Goal: Transaction & Acquisition: Purchase product/service

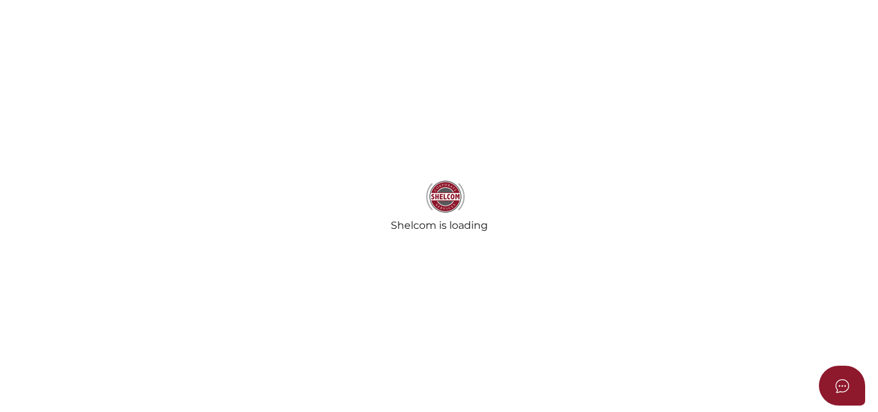
select select
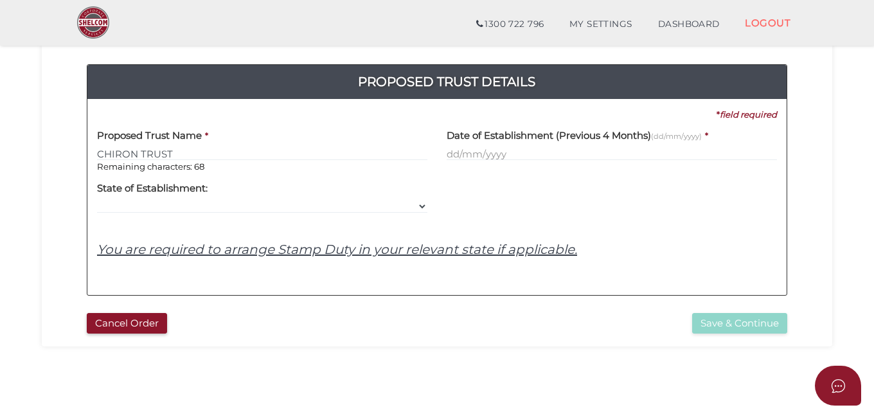
scroll to position [64, 0]
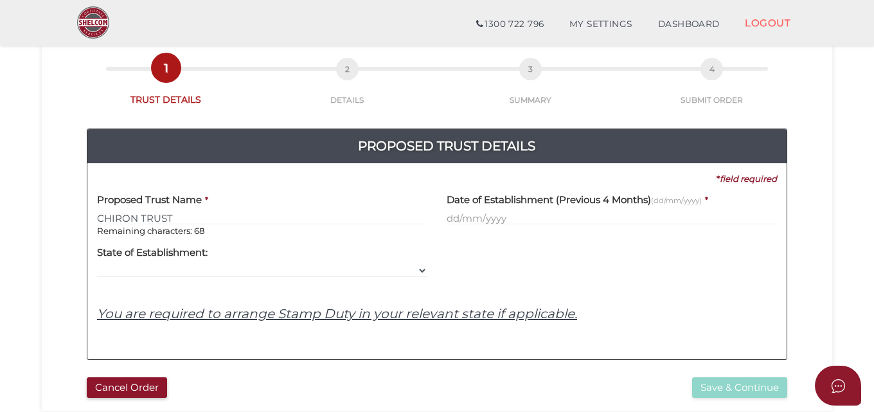
type input "CHIRON TRUST"
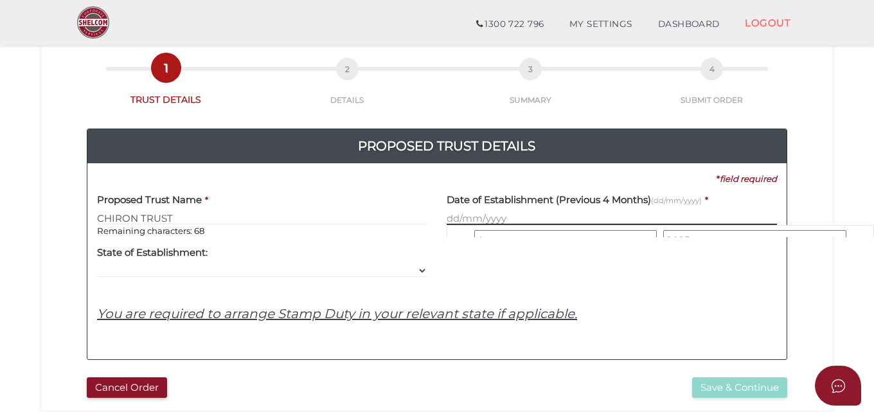
click at [485, 224] on input "text" at bounding box center [612, 218] width 330 height 14
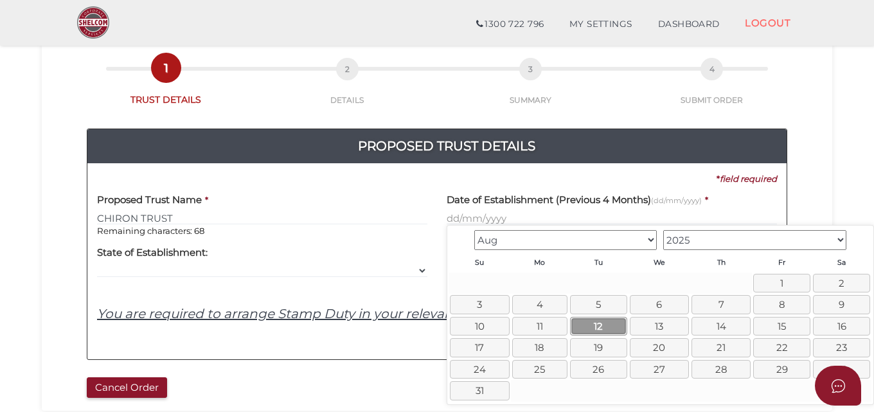
click at [601, 327] on link "12" at bounding box center [598, 326] width 57 height 19
type input "12/08/2025"
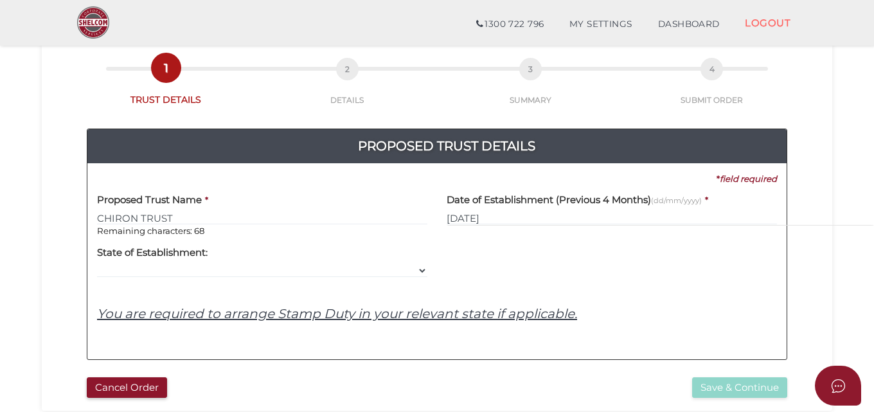
click at [601, 327] on body "Shelcom is loading Processing Payment...Please Wait... Director ID's are now re…" at bounding box center [437, 142] width 874 height 412
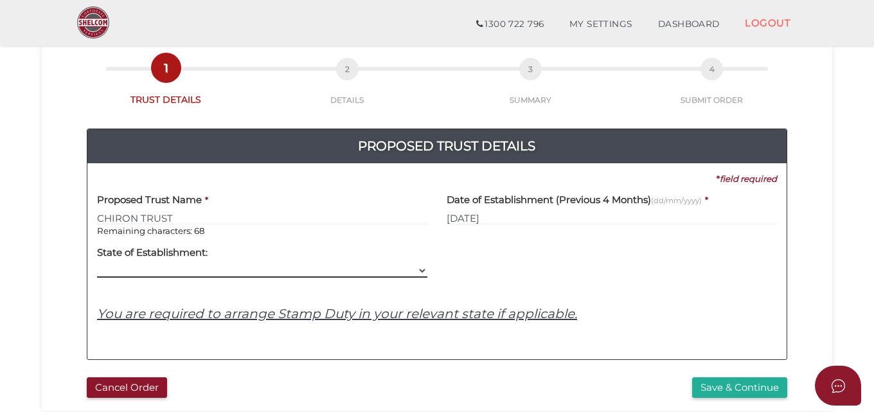
click at [418, 269] on select "VIC ACT NSW NT QLD TAS WA SA" at bounding box center [262, 271] width 330 height 14
select select "VIC"
click at [97, 264] on select "VIC ACT NSW NT QLD TAS WA SA" at bounding box center [262, 271] width 330 height 14
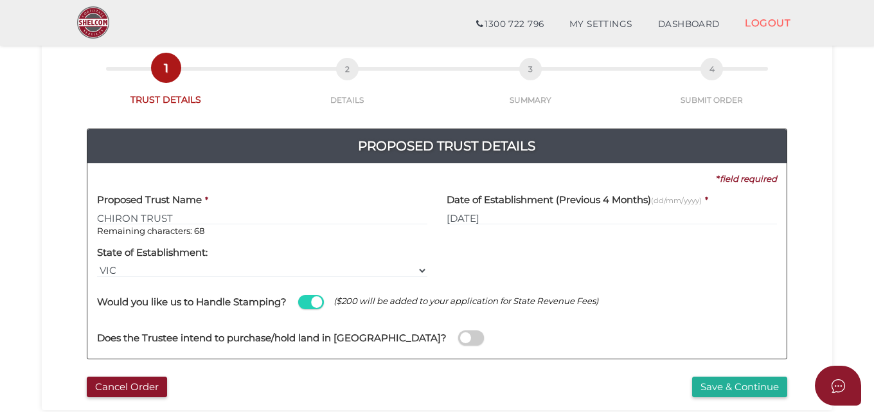
click at [305, 297] on span at bounding box center [311, 302] width 26 height 15
click at [0, 0] on input "checkbox" at bounding box center [0, 0] width 0 height 0
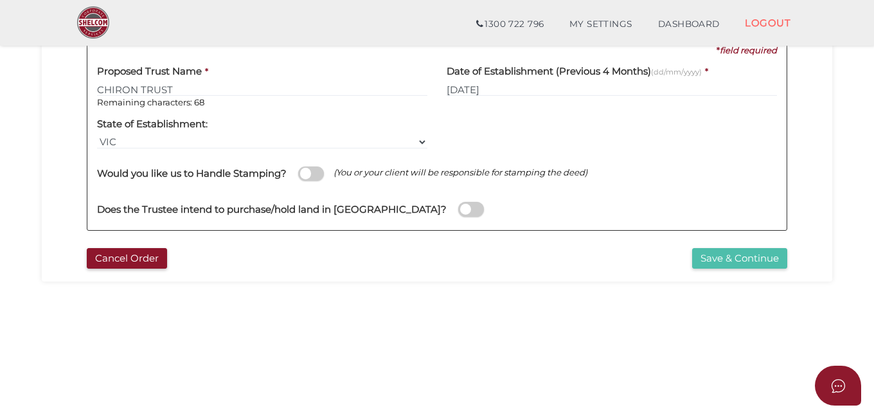
click at [721, 260] on button "Save & Continue" at bounding box center [739, 258] width 95 height 21
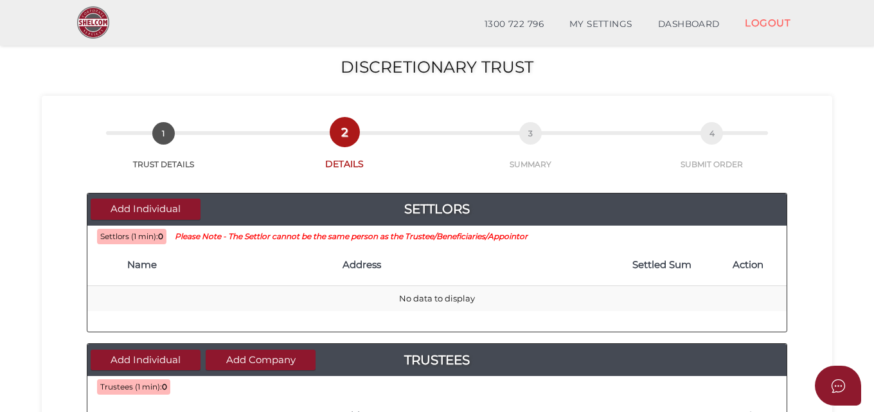
scroll to position [129, 0]
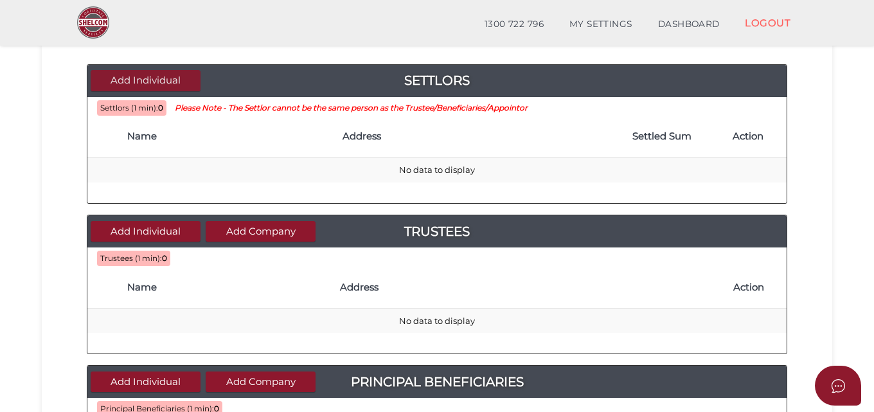
click at [174, 74] on button "Add Individual" at bounding box center [146, 80] width 110 height 21
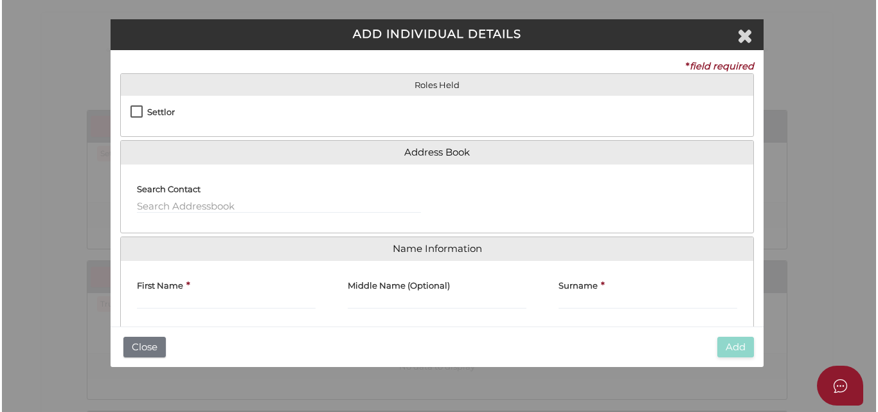
scroll to position [0, 0]
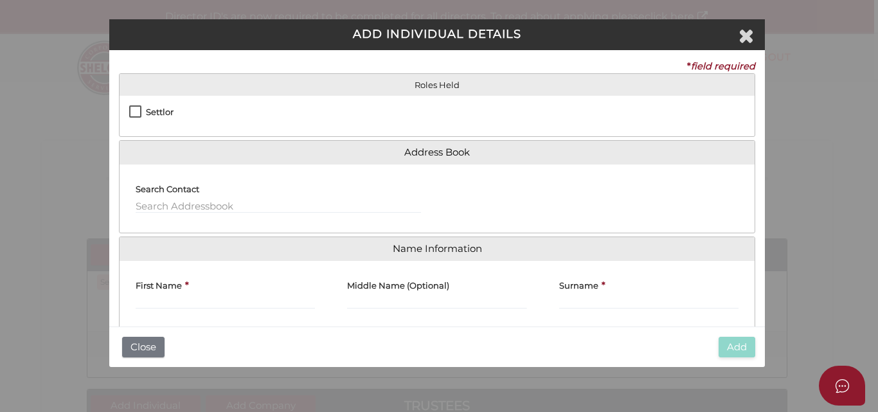
click at [136, 109] on label "Settlor" at bounding box center [151, 115] width 44 height 16
checkbox input "true"
type input "10"
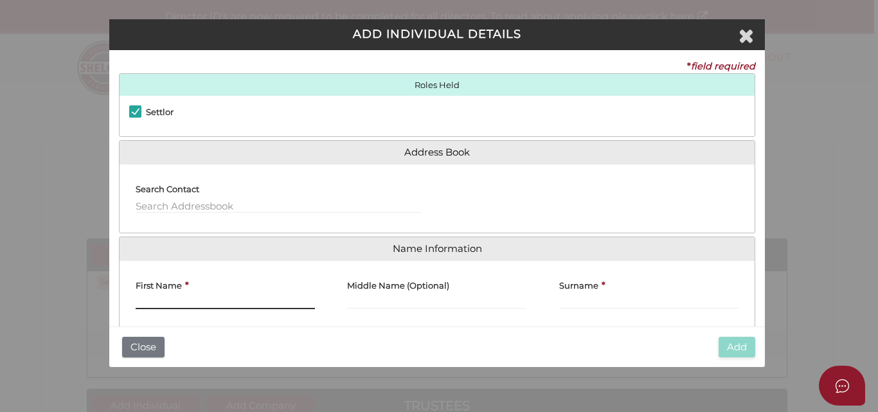
click at [190, 300] on input "First Name" at bounding box center [225, 302] width 179 height 14
type input "g"
type input "GREGORY"
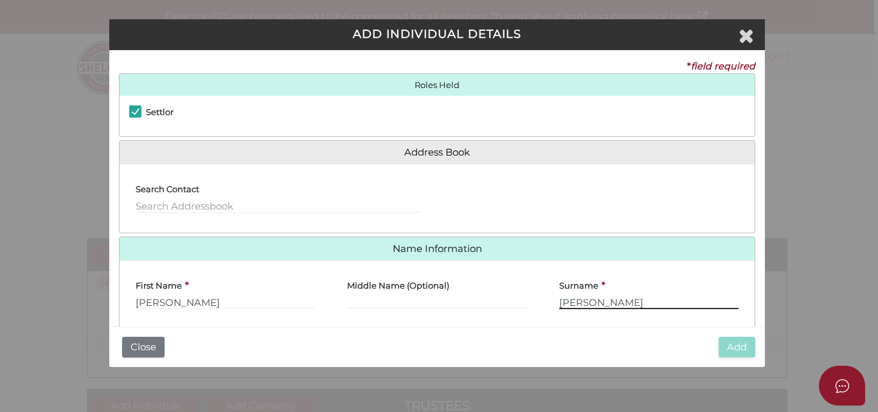
type input "PORTNOY"
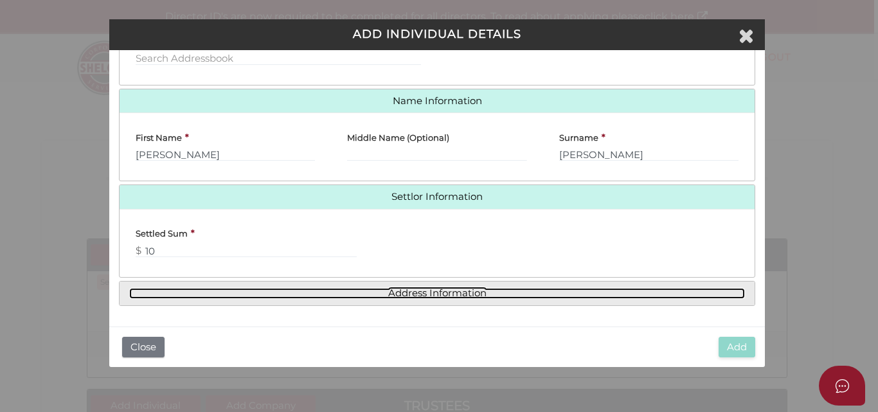
click at [437, 292] on link "Address Information" at bounding box center [437, 293] width 616 height 11
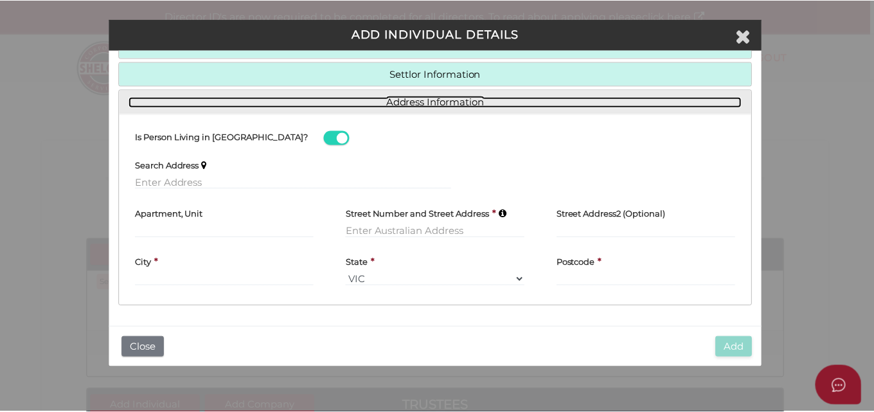
scroll to position [134, 0]
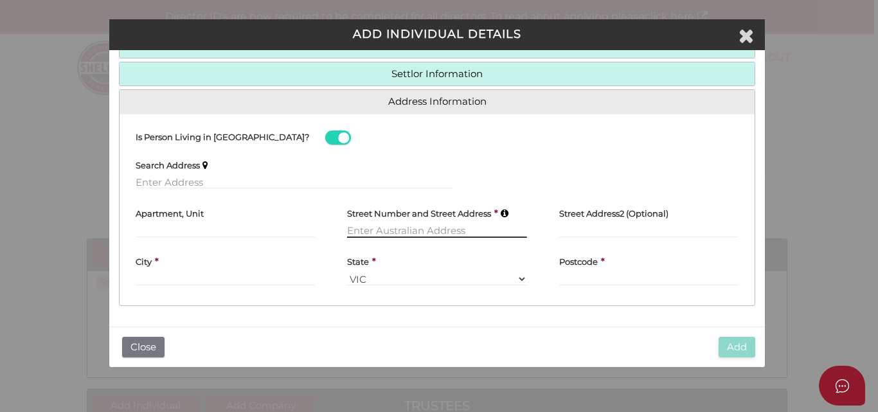
click at [374, 231] on input "text" at bounding box center [436, 231] width 179 height 14
type input "5/89 Caroline Street"
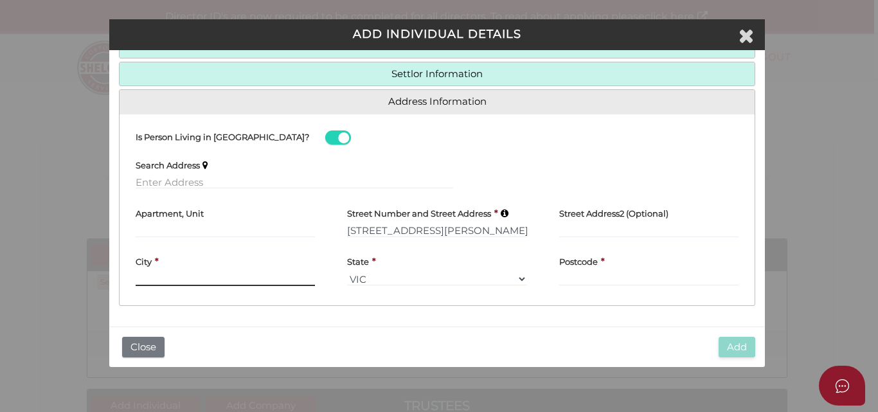
click at [253, 275] on div "City *" at bounding box center [225, 267] width 179 height 39
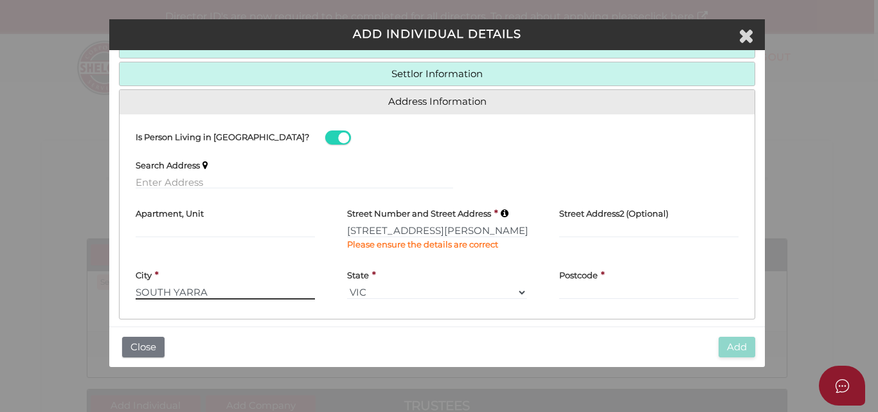
type input "SOUTH YARRA"
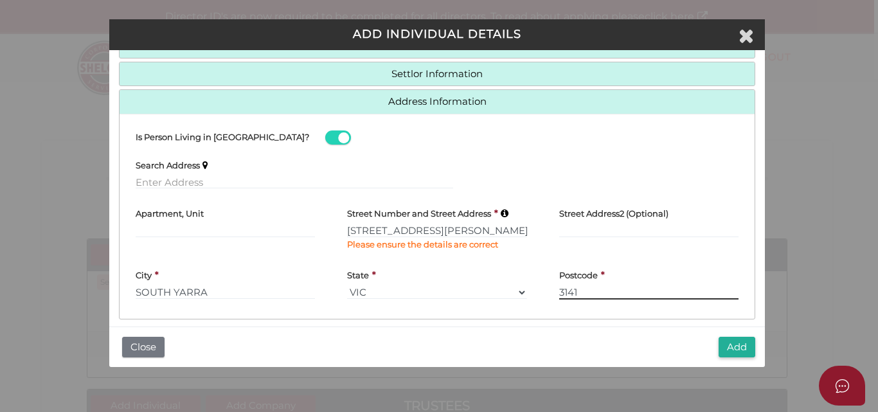
type input "3141"
click at [730, 348] on button "Add" at bounding box center [737, 347] width 37 height 21
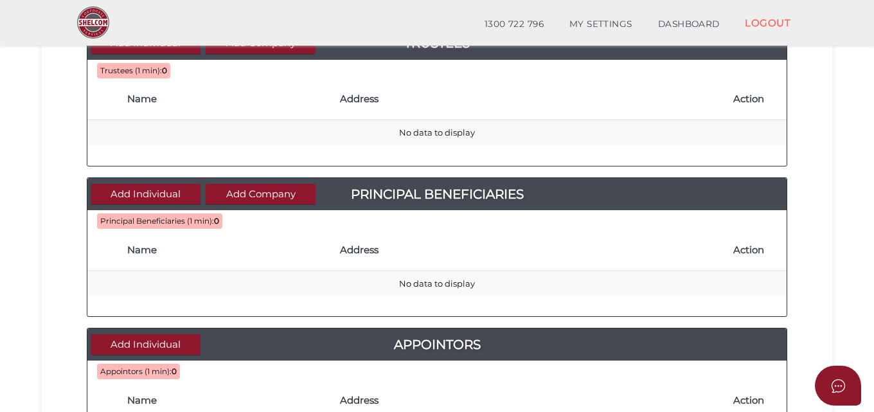
scroll to position [193, 0]
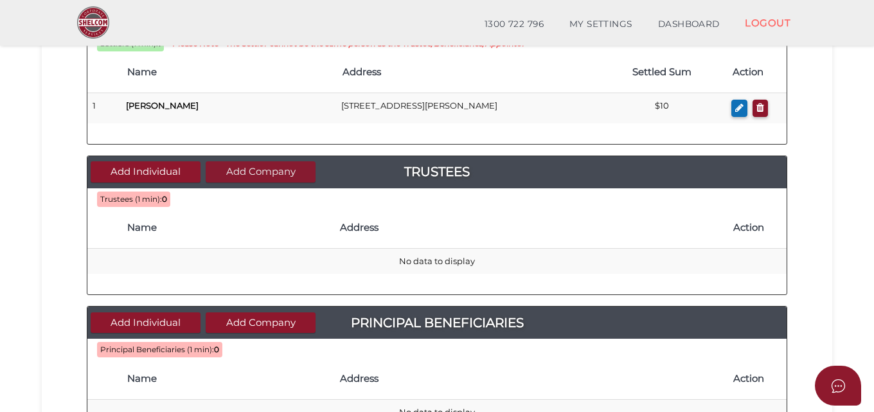
click at [235, 170] on button "Add Company" at bounding box center [261, 171] width 110 height 21
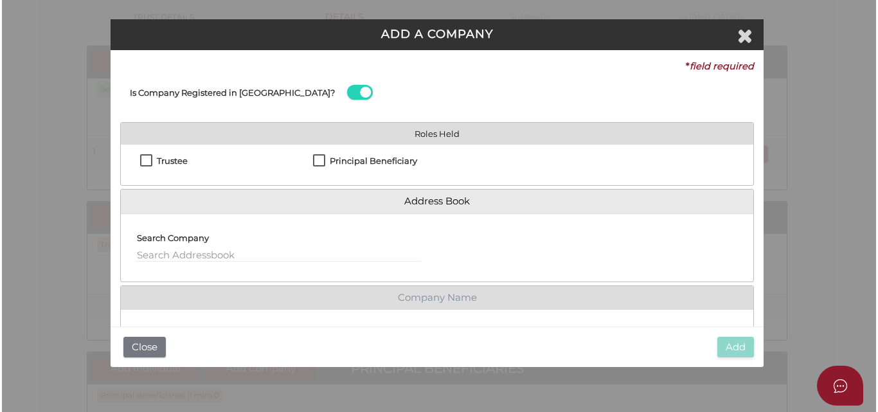
scroll to position [0, 0]
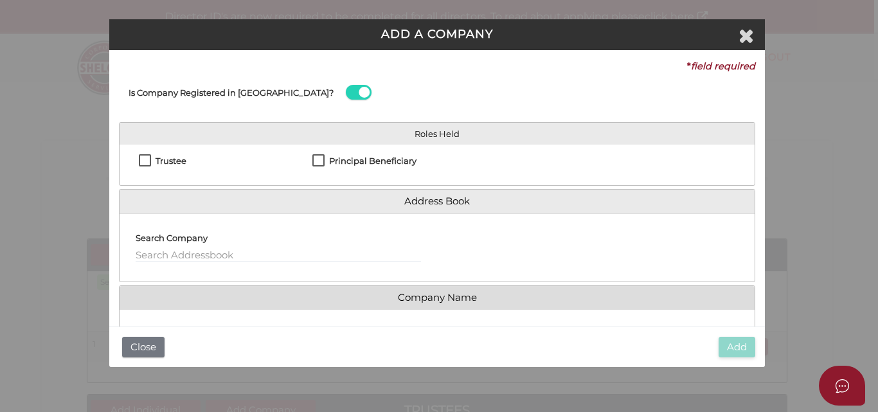
click at [143, 156] on label "Trustee" at bounding box center [163, 164] width 48 height 16
checkbox input "true"
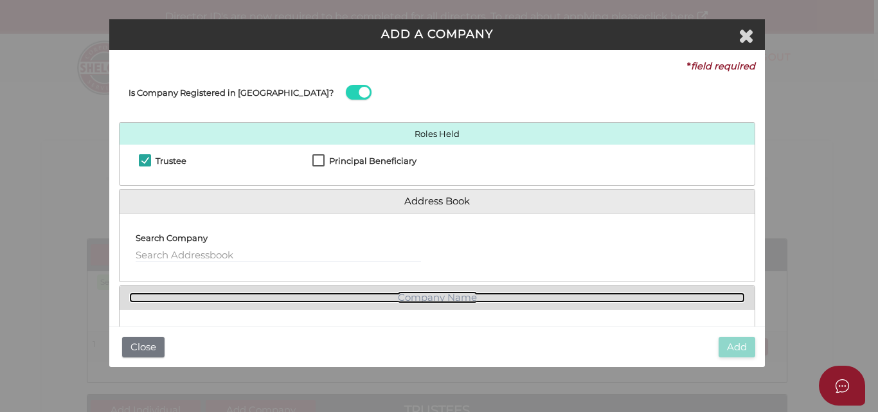
click at [449, 302] on link "Company Name" at bounding box center [437, 298] width 616 height 11
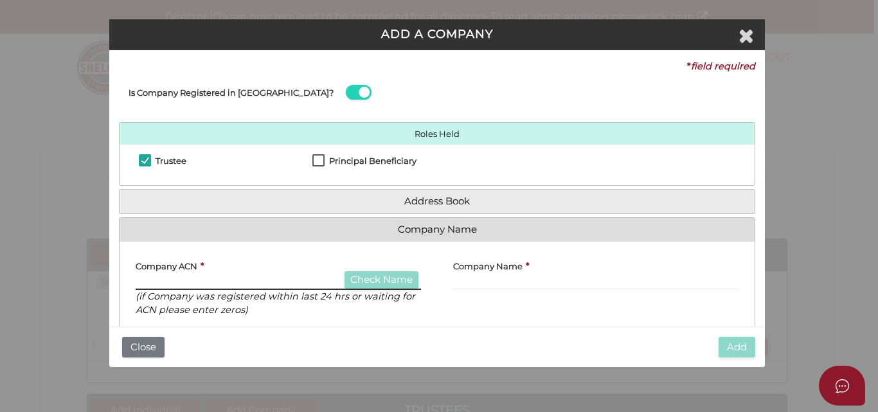
click at [286, 282] on input "text" at bounding box center [278, 283] width 285 height 14
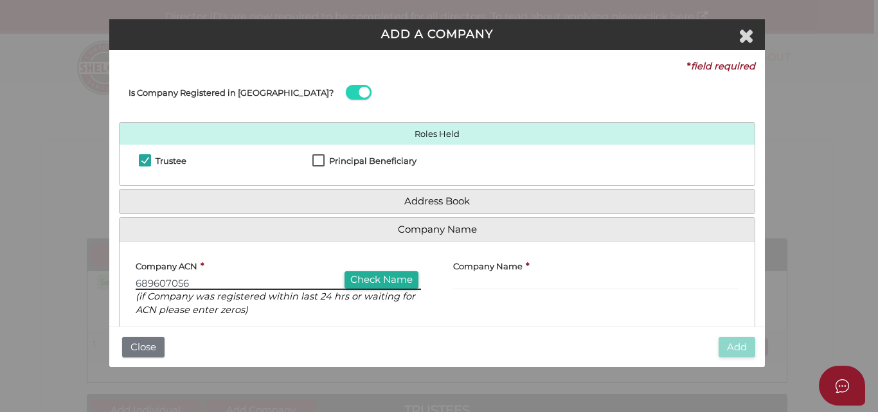
type input "689607056"
click at [373, 276] on button "Check Name" at bounding box center [382, 279] width 74 height 17
type input "DYM MEDICAL PTY LTD"
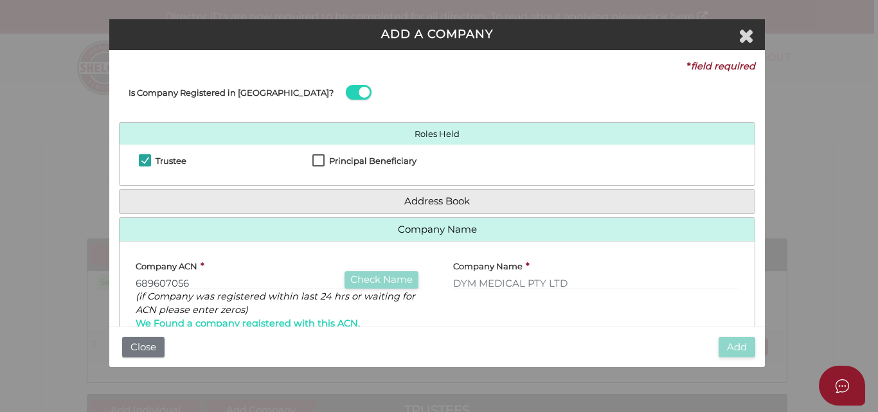
scroll to position [125, 0]
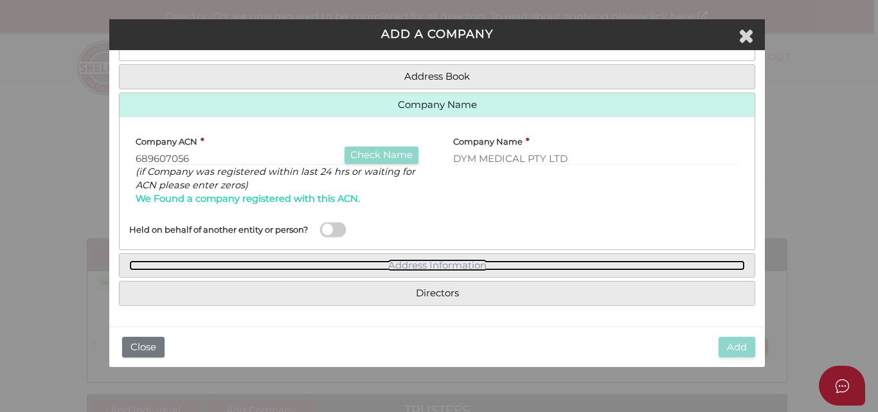
click at [460, 264] on link "Address Information" at bounding box center [437, 265] width 616 height 11
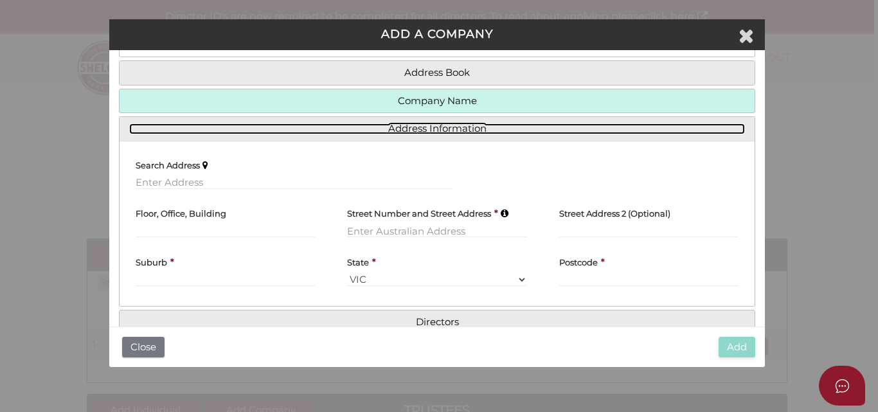
scroll to position [157, 0]
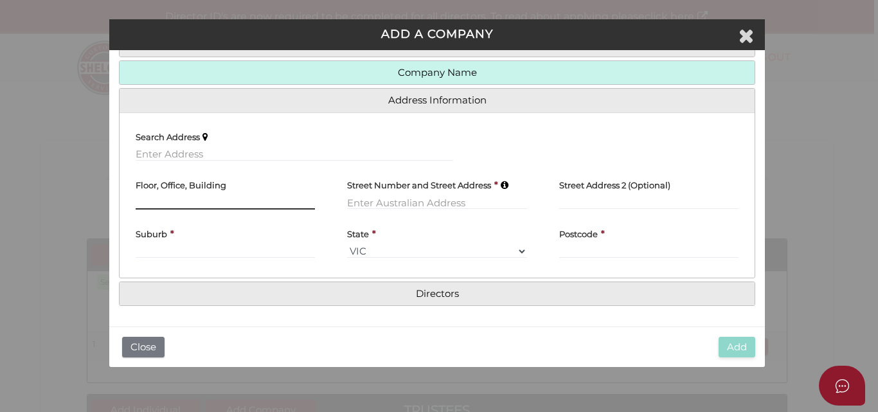
click at [280, 200] on input "text" at bounding box center [225, 202] width 179 height 14
type input "c"
type input "C/- Level 1"
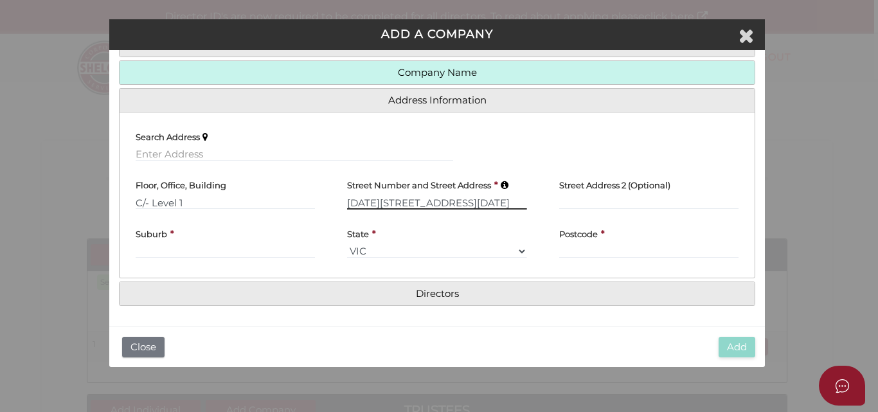
type input "[DATE][STREET_ADDRESS][DATE]"
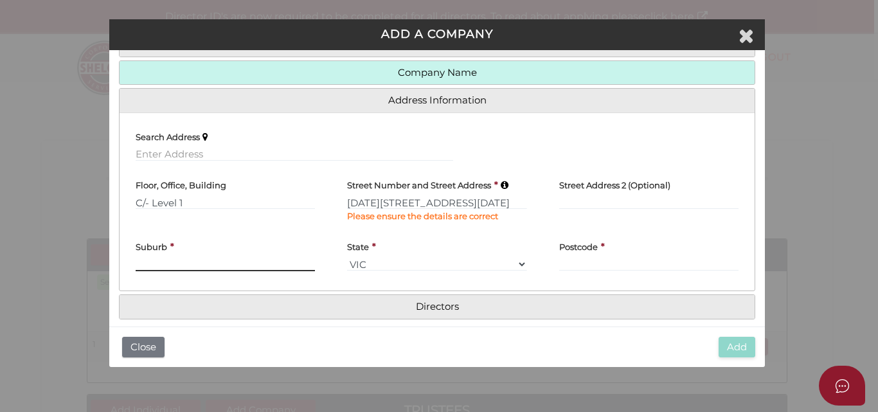
click at [213, 248] on div "Suburb *" at bounding box center [225, 252] width 179 height 39
type input "MALVERN"
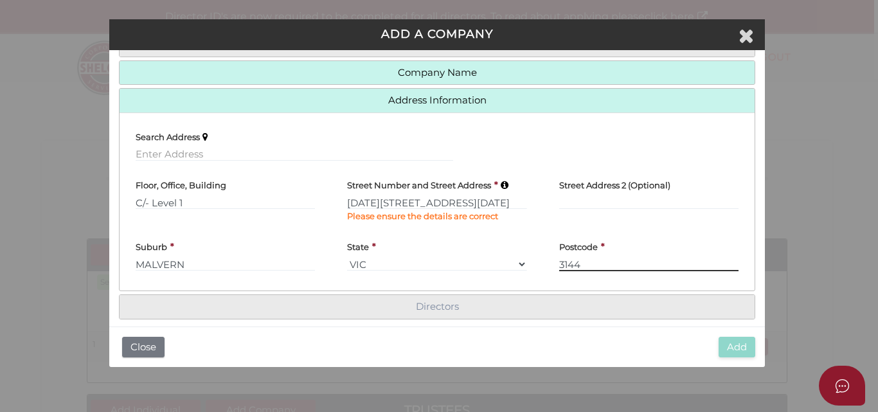
type input "3144"
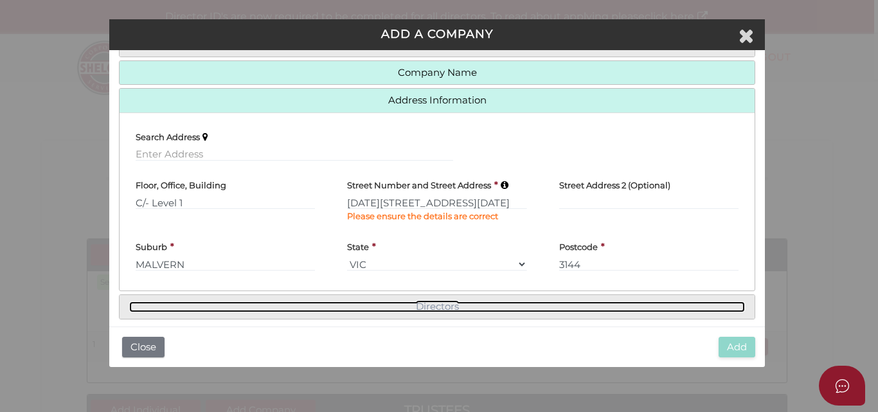
click at [438, 305] on link "Directors" at bounding box center [437, 307] width 616 height 11
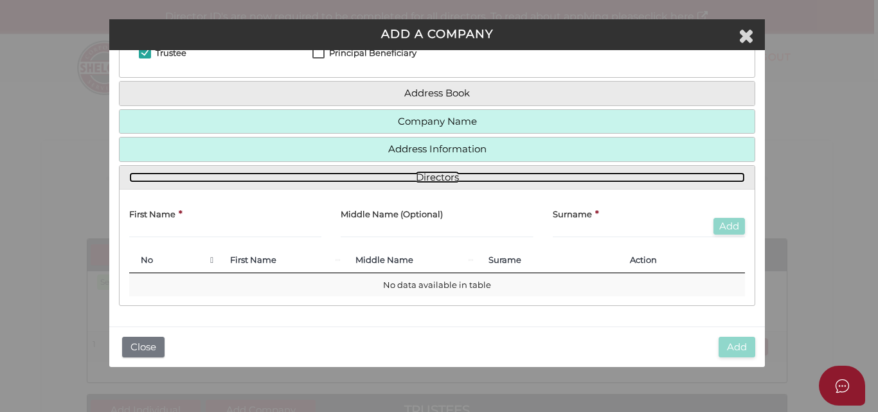
scroll to position [109, 0]
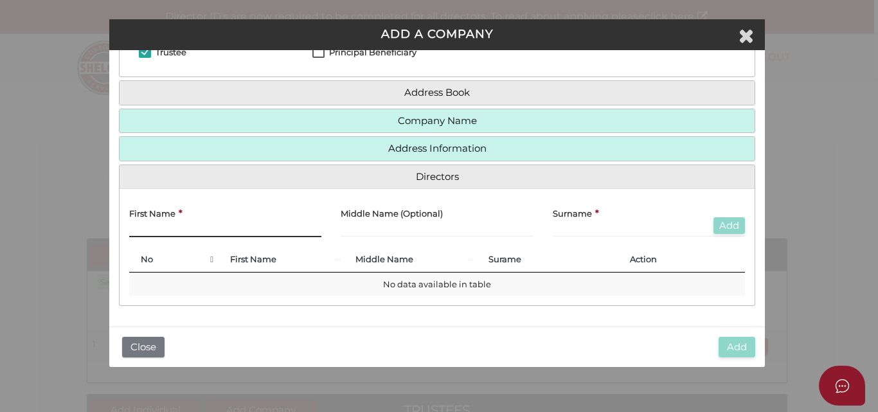
click at [221, 226] on input "text" at bounding box center [225, 230] width 192 height 14
type input "DANIEL"
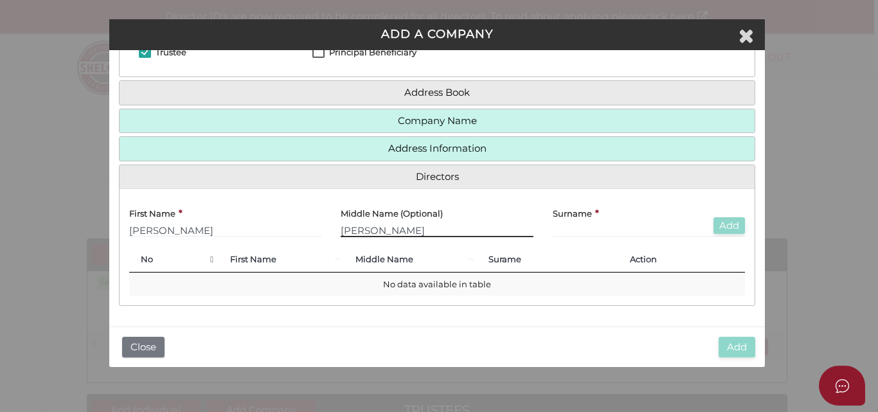
type input "LAURENCE"
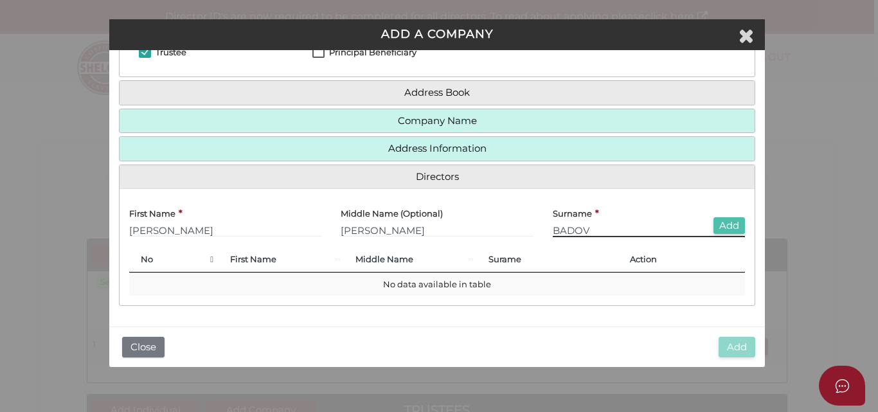
type input "BADOV"
click at [726, 228] on button "Add" at bounding box center [730, 225] width 32 height 17
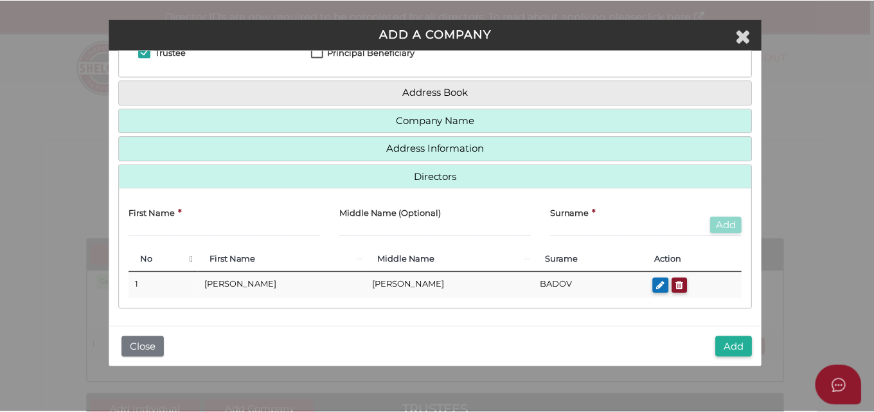
scroll to position [112, 0]
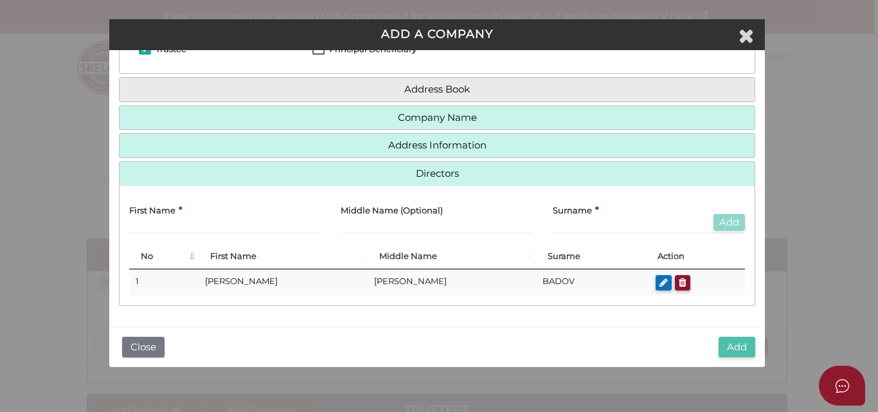
click at [729, 350] on button "Add" at bounding box center [737, 347] width 37 height 21
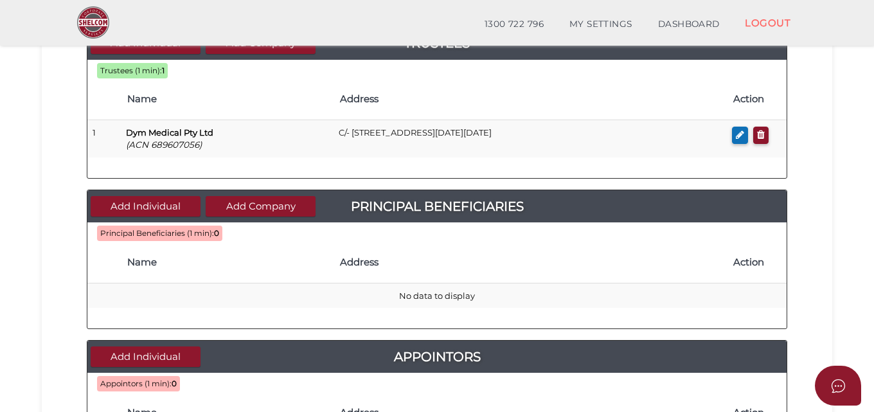
scroll to position [386, 0]
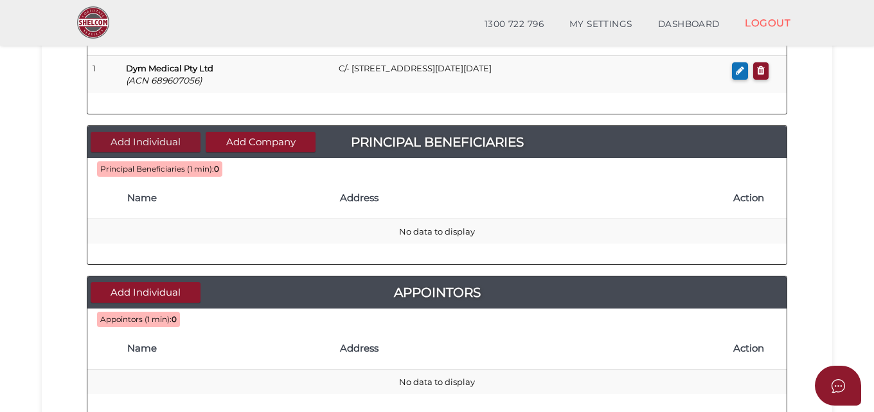
click at [141, 140] on button "Add Individual" at bounding box center [146, 142] width 110 height 21
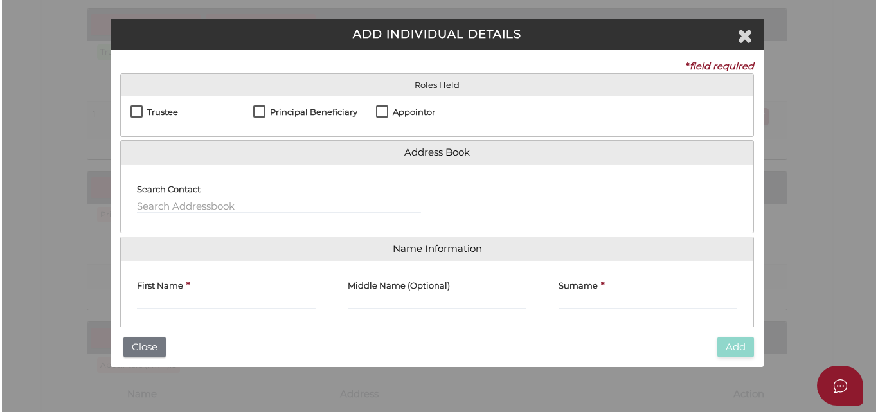
scroll to position [0, 0]
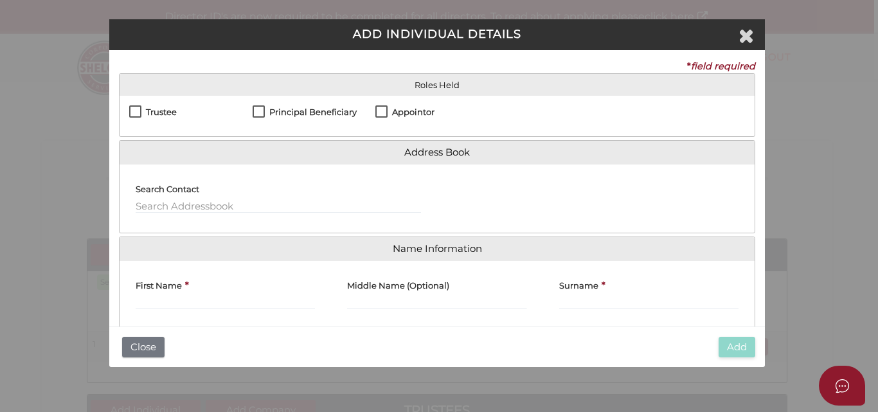
click at [257, 111] on label "Principal Beneficiary" at bounding box center [305, 115] width 104 height 16
checkbox input "true"
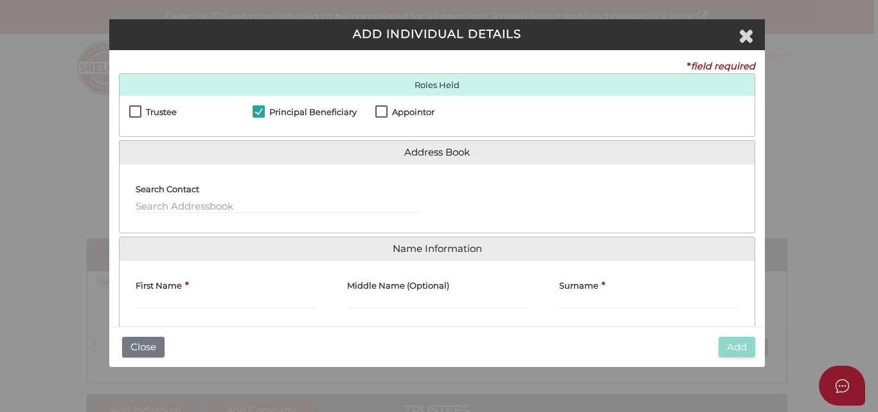
click at [383, 111] on label "Appointor" at bounding box center [404, 115] width 59 height 16
checkbox input "true"
click at [202, 294] on div "First Name *" at bounding box center [225, 290] width 179 height 39
click at [196, 300] on input "First Name" at bounding box center [225, 302] width 179 height 14
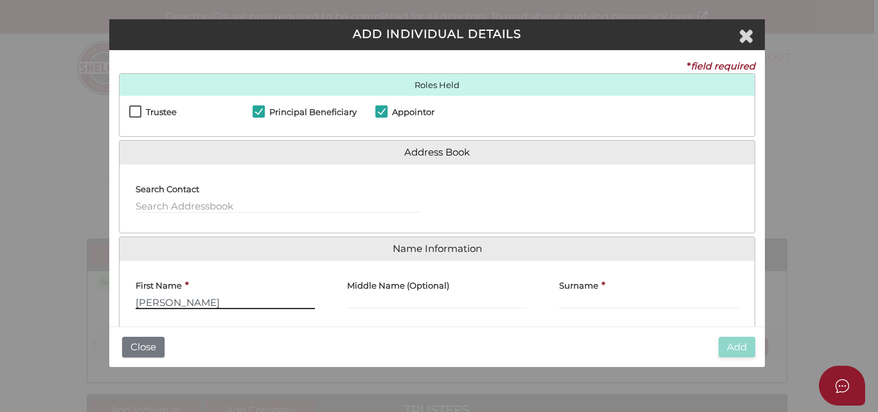
type input "[PERSON_NAME]"
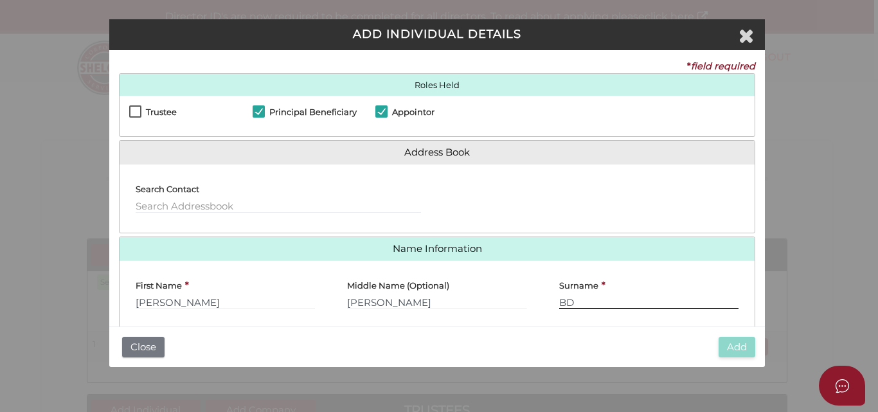
type input "B"
type input "BADOV"
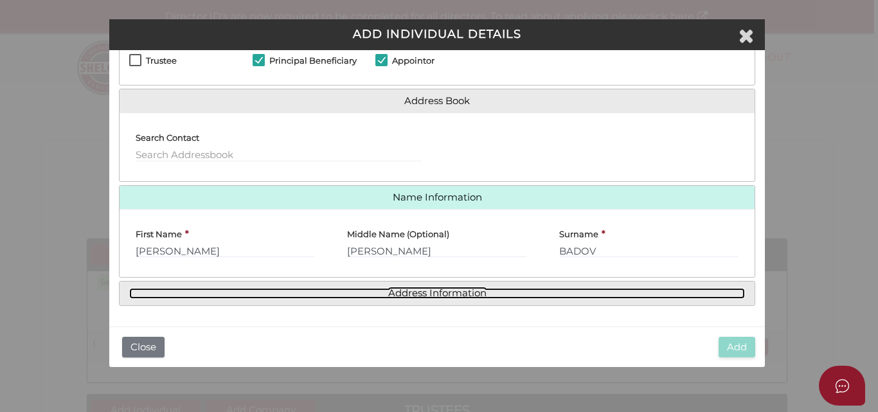
click at [552, 292] on link "Address Information" at bounding box center [437, 293] width 616 height 11
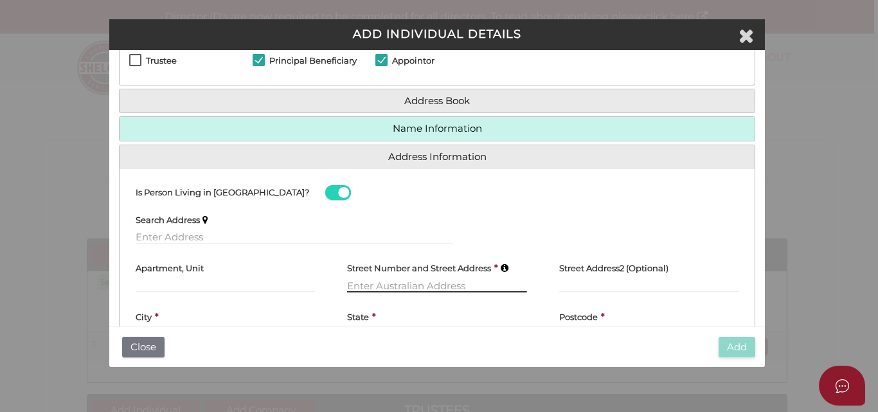
click at [406, 291] on input "text" at bounding box center [436, 285] width 179 height 14
type input "18 BALMORAL PLACE"
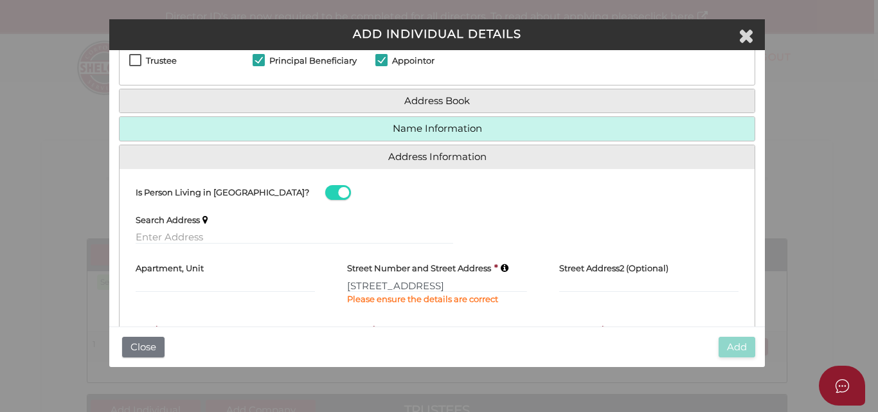
click at [208, 320] on div "City *" at bounding box center [225, 335] width 179 height 39
click at [391, 305] on div "Street Number and Street Address * 18 BALMORAL PLACE Please ensure the details …" at bounding box center [436, 280] width 179 height 52
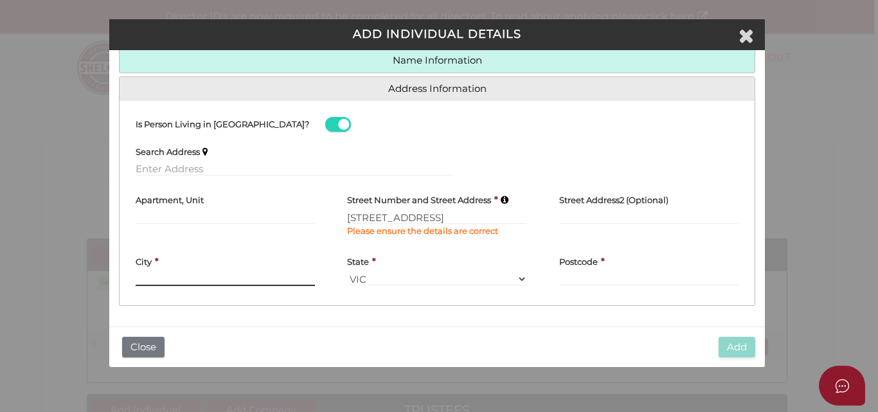
click at [228, 281] on input "text" at bounding box center [225, 279] width 179 height 14
type input "SOUTH YARRA"
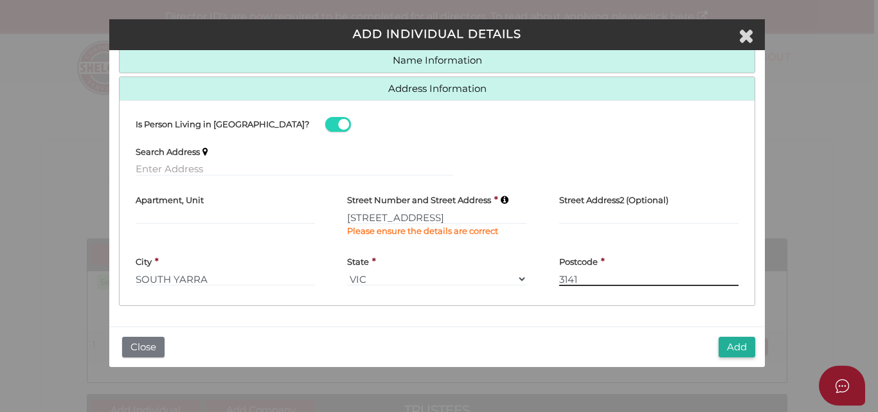
type input "3141"
click at [734, 347] on button "Add" at bounding box center [737, 347] width 37 height 21
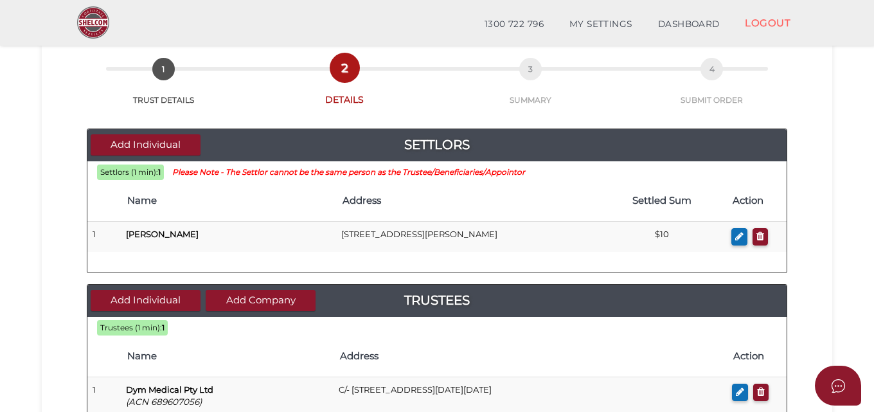
scroll to position [193, 0]
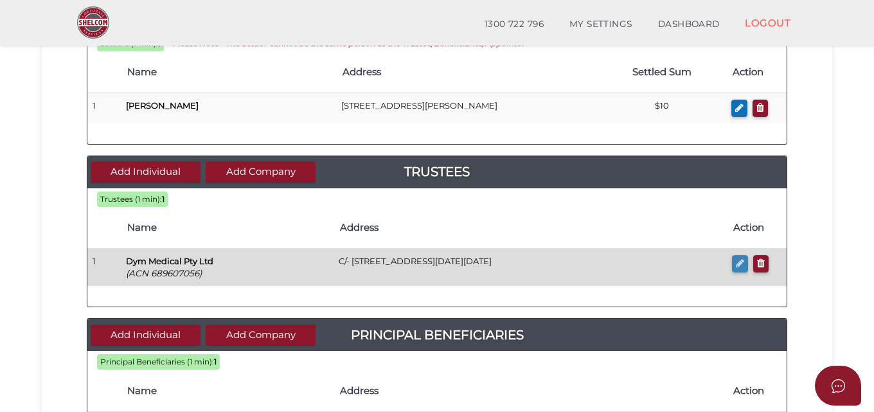
click at [739, 262] on icon "button" at bounding box center [740, 263] width 8 height 10
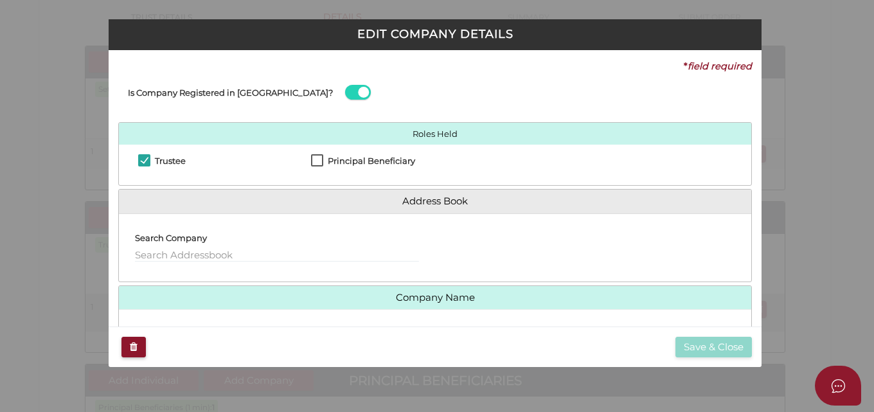
checkbox input "true"
type input "689607056"
type input "Dym Medical Pty Ltd"
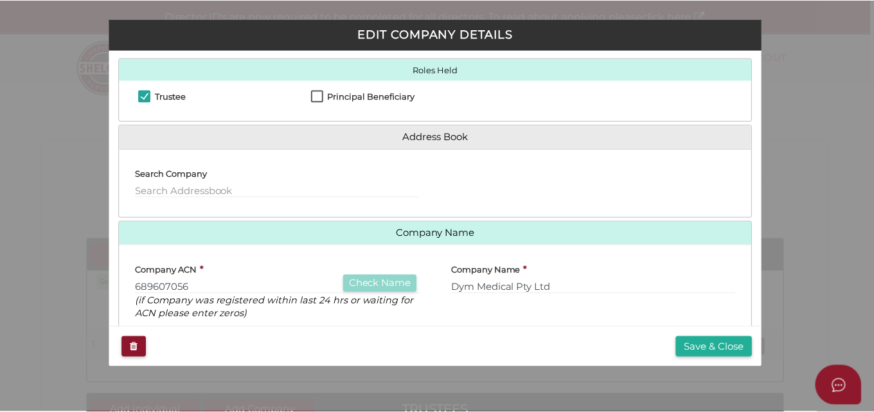
scroll to position [155, 0]
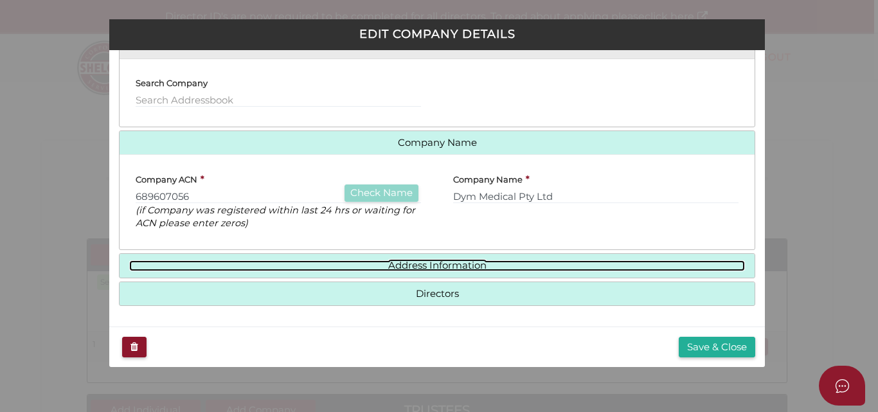
click at [420, 262] on link "Address Information" at bounding box center [437, 265] width 616 height 11
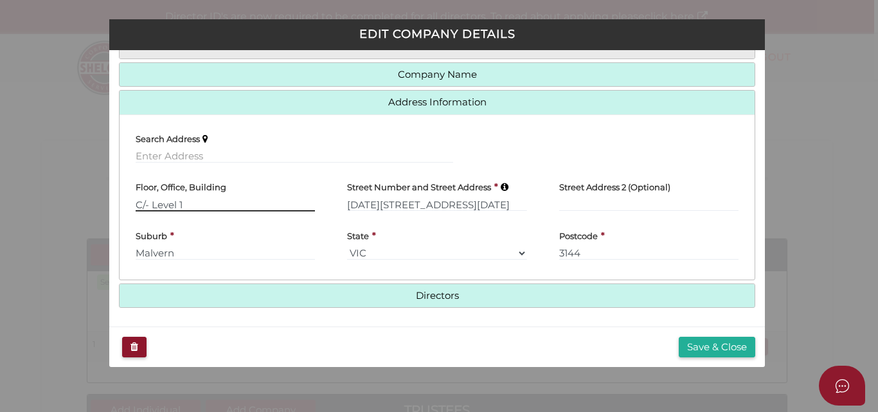
click at [212, 203] on input "C/- Level 1" at bounding box center [225, 204] width 179 height 14
type input "C"
type input "r"
type input "Room 13"
type input "4/538 Mountain Highway"
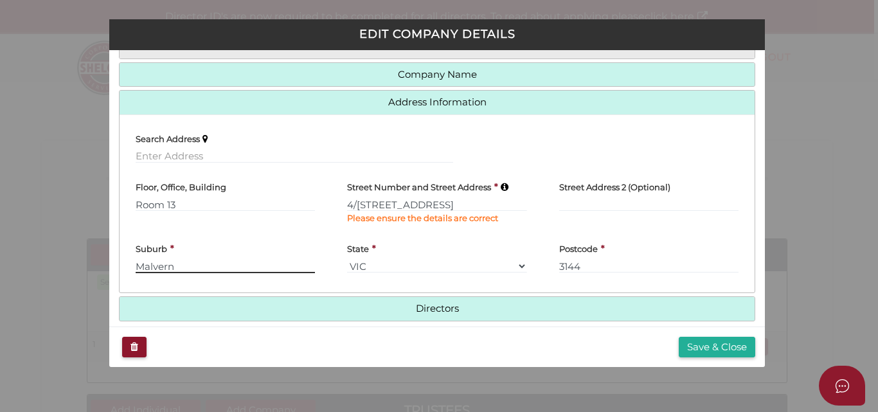
click at [224, 255] on div "Suburb * Malvern" at bounding box center [225, 254] width 179 height 39
type input "M"
type input "b"
type input "Bayswater"
click at [580, 264] on input "3144" at bounding box center [648, 266] width 179 height 14
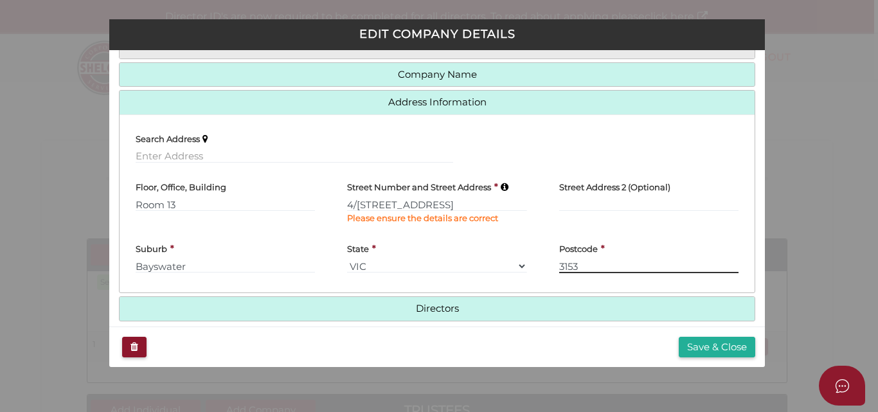
type input "3153"
click at [345, 203] on div "Street Number and Street Address * 4/538 Mountain Highway Please ensure the det…" at bounding box center [437, 204] width 212 height 62
click at [347, 204] on input "4/538 Mountain Highway" at bounding box center [436, 204] width 179 height 14
click at [709, 346] on button "Save & Close" at bounding box center [717, 347] width 77 height 21
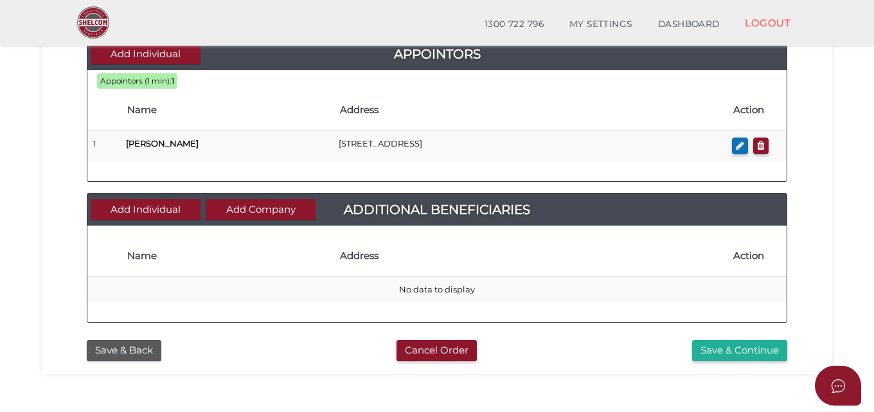
scroll to position [694, 0]
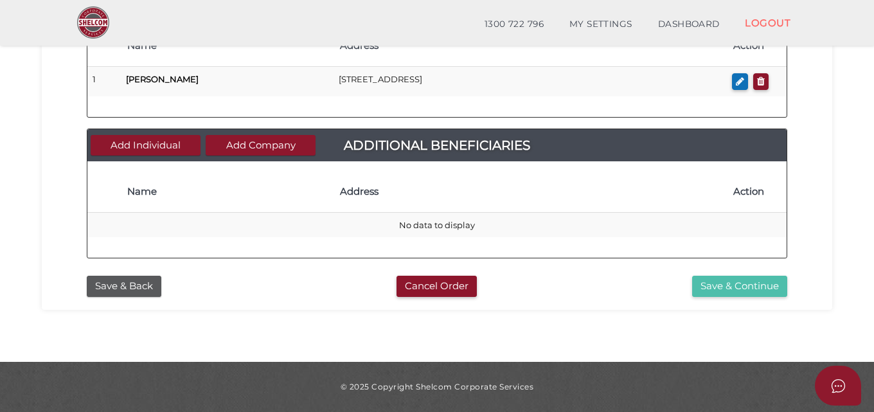
click at [717, 284] on button "Save & Continue" at bounding box center [739, 286] width 95 height 21
click at [743, 282] on button "Save & Continue" at bounding box center [739, 286] width 95 height 21
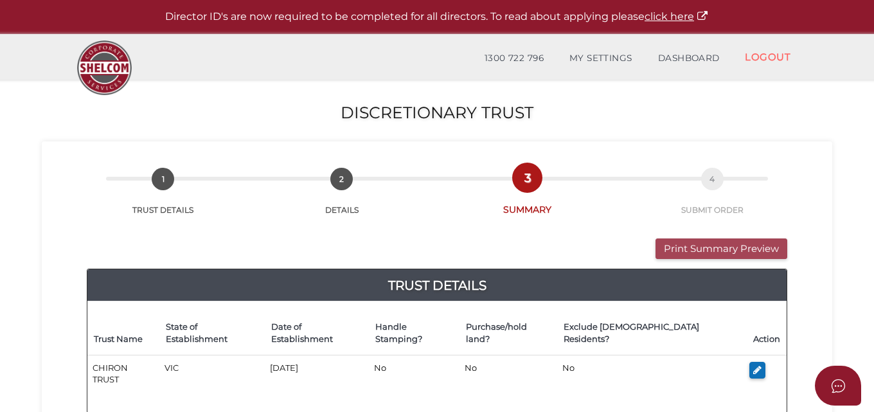
click at [671, 251] on button "Print Summary Preview" at bounding box center [722, 249] width 132 height 21
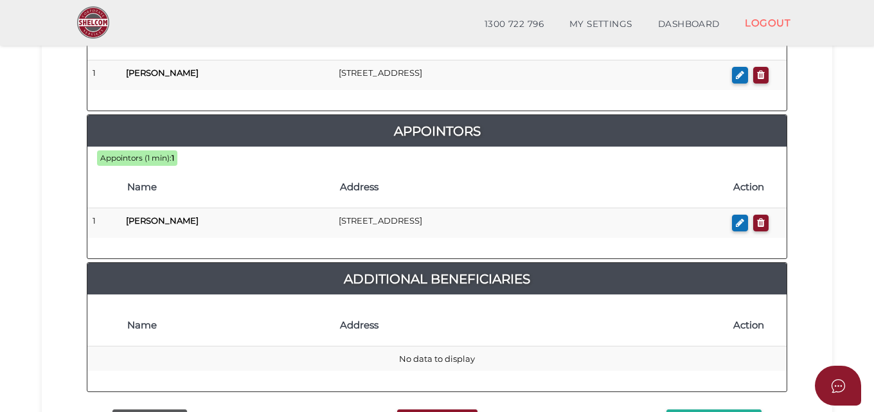
scroll to position [816, 0]
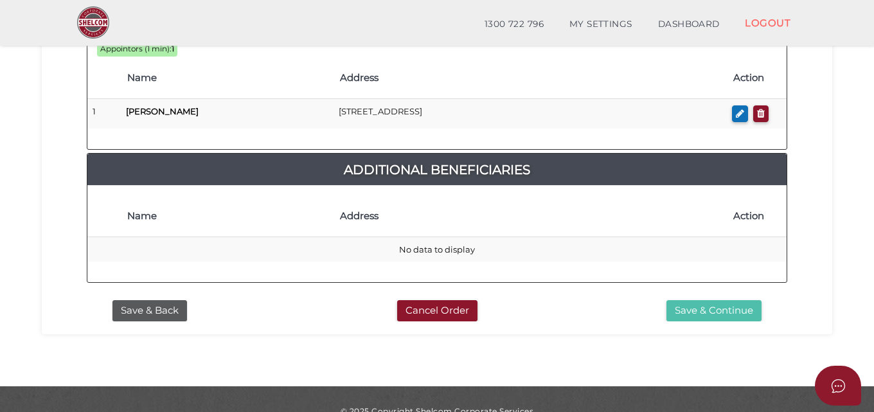
click at [717, 300] on button "Save & Continue" at bounding box center [714, 310] width 95 height 21
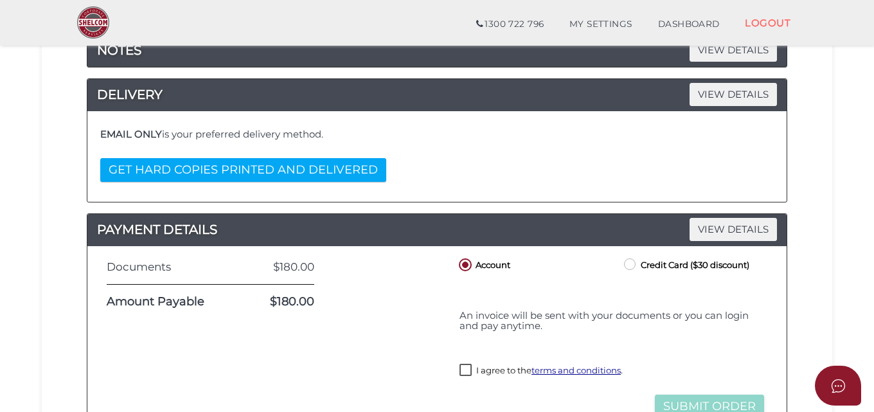
scroll to position [257, 0]
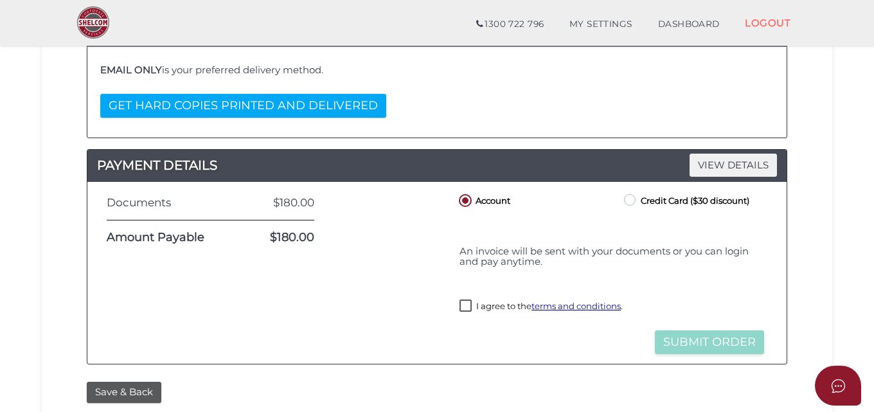
click at [632, 198] on label "Credit Card ($30 discount)" at bounding box center [686, 200] width 128 height 16
radio input "true"
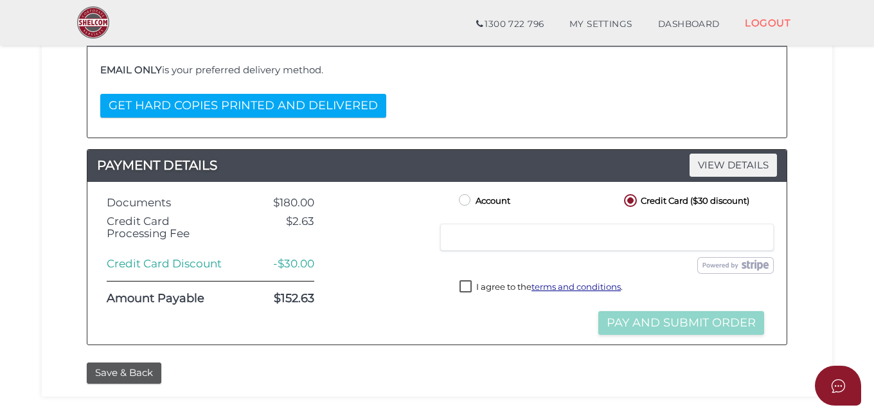
click at [464, 296] on label "I agree to the terms and conditions ." at bounding box center [541, 288] width 163 height 16
checkbox input "true"
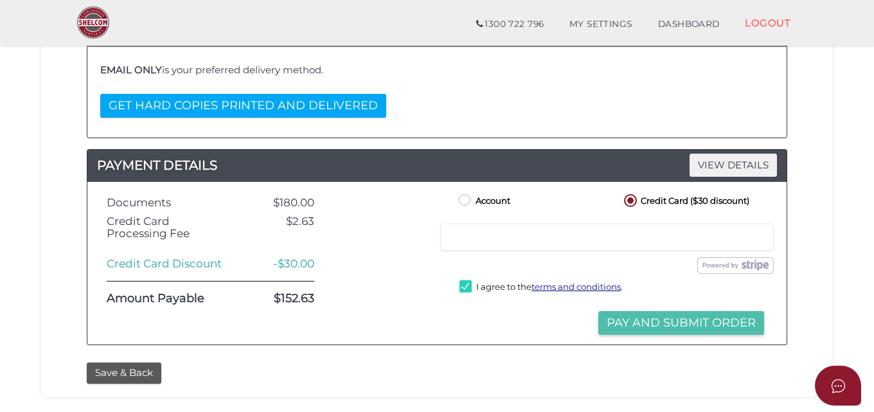
click at [622, 332] on button "Pay and Submit Order" at bounding box center [682, 323] width 166 height 24
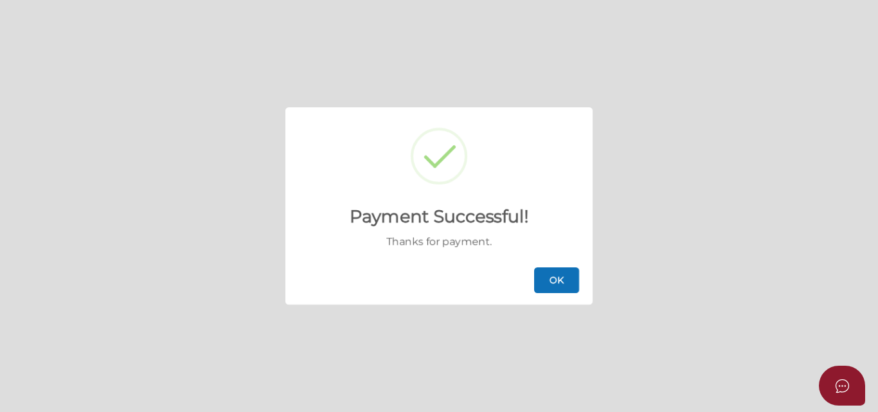
click at [554, 280] on button "OK" at bounding box center [556, 280] width 45 height 26
